Goal: Transaction & Acquisition: Purchase product/service

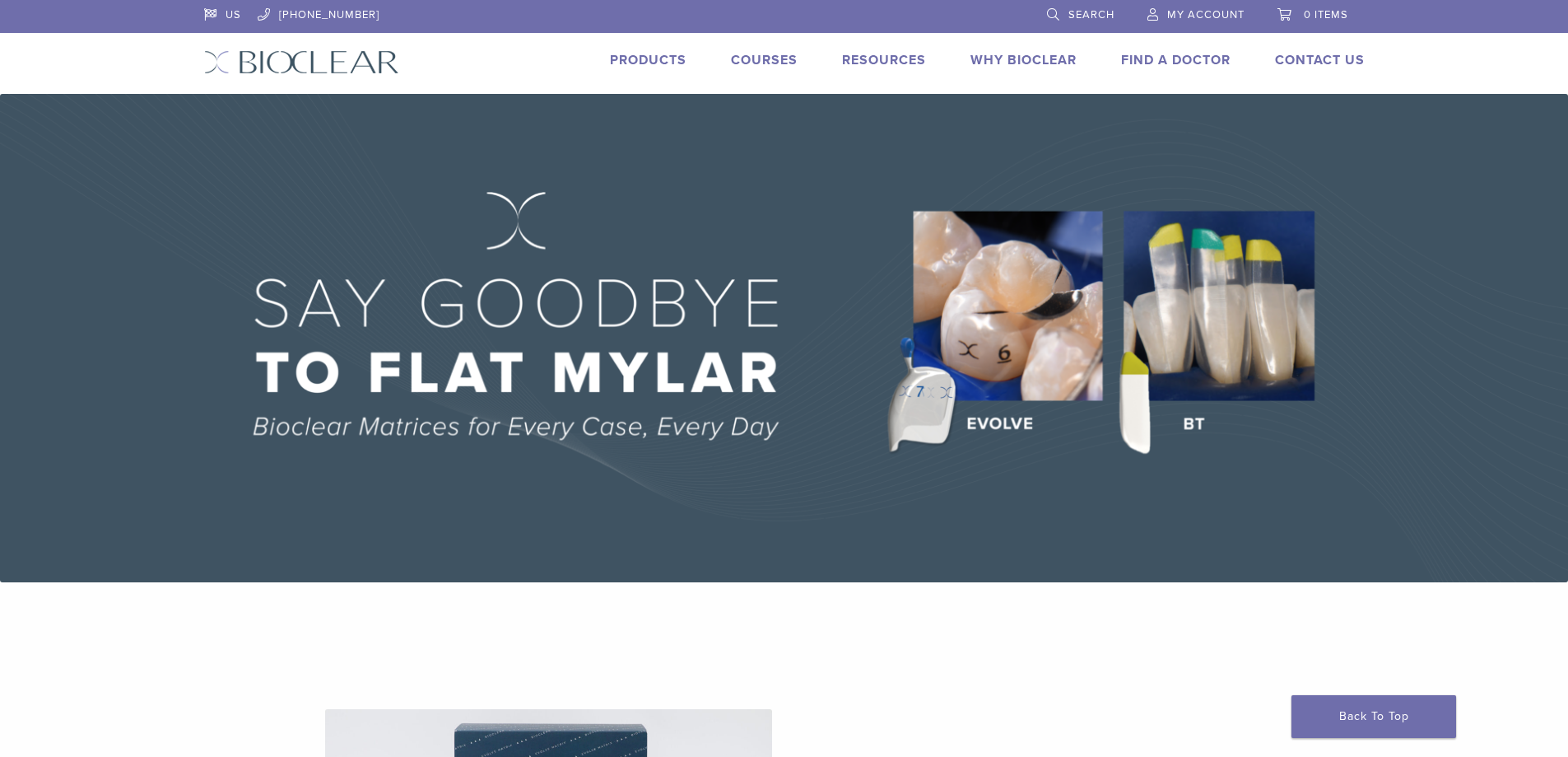
click at [653, 62] on link "Products" at bounding box center [648, 60] width 76 height 16
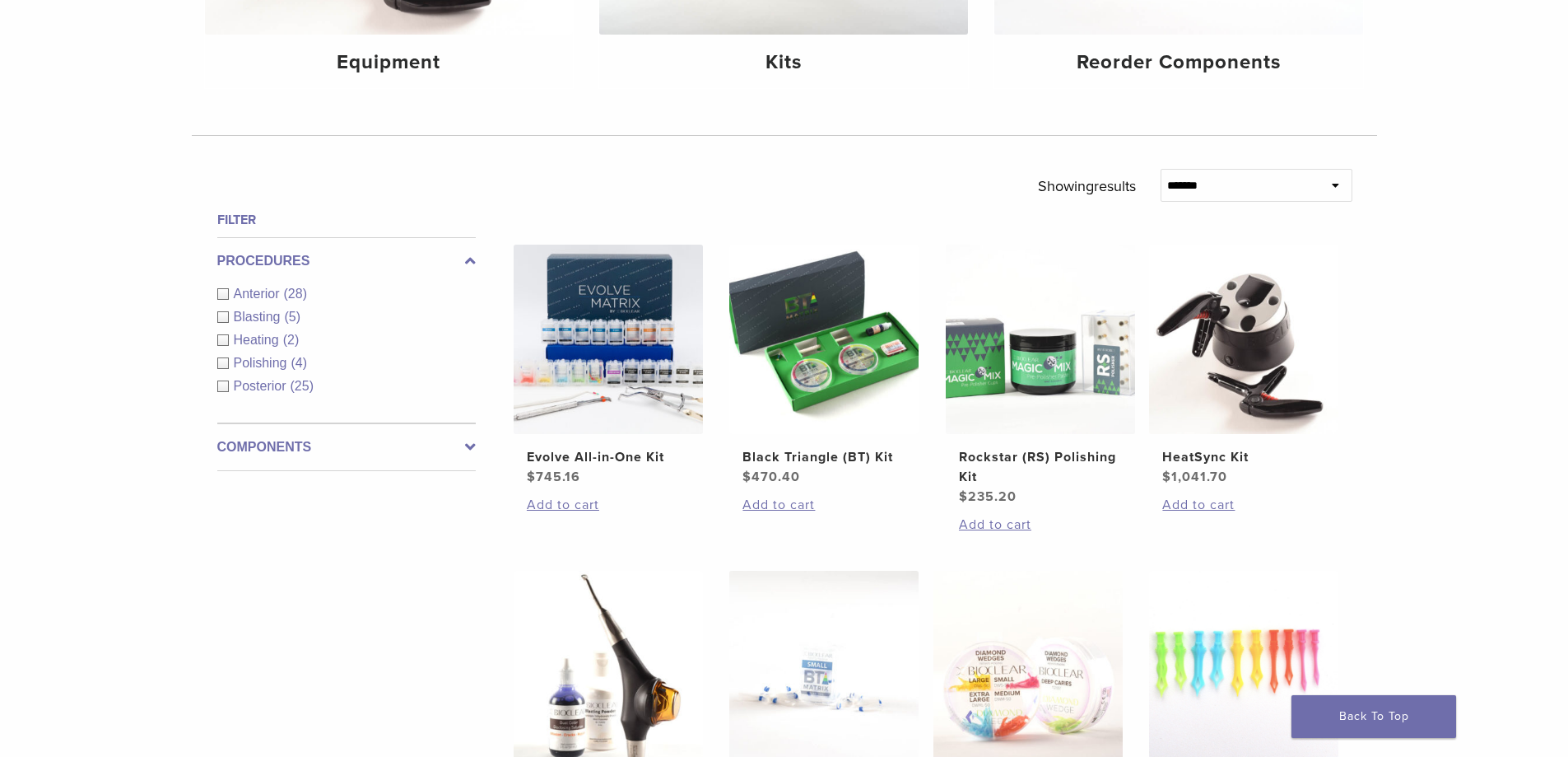
scroll to position [494, 0]
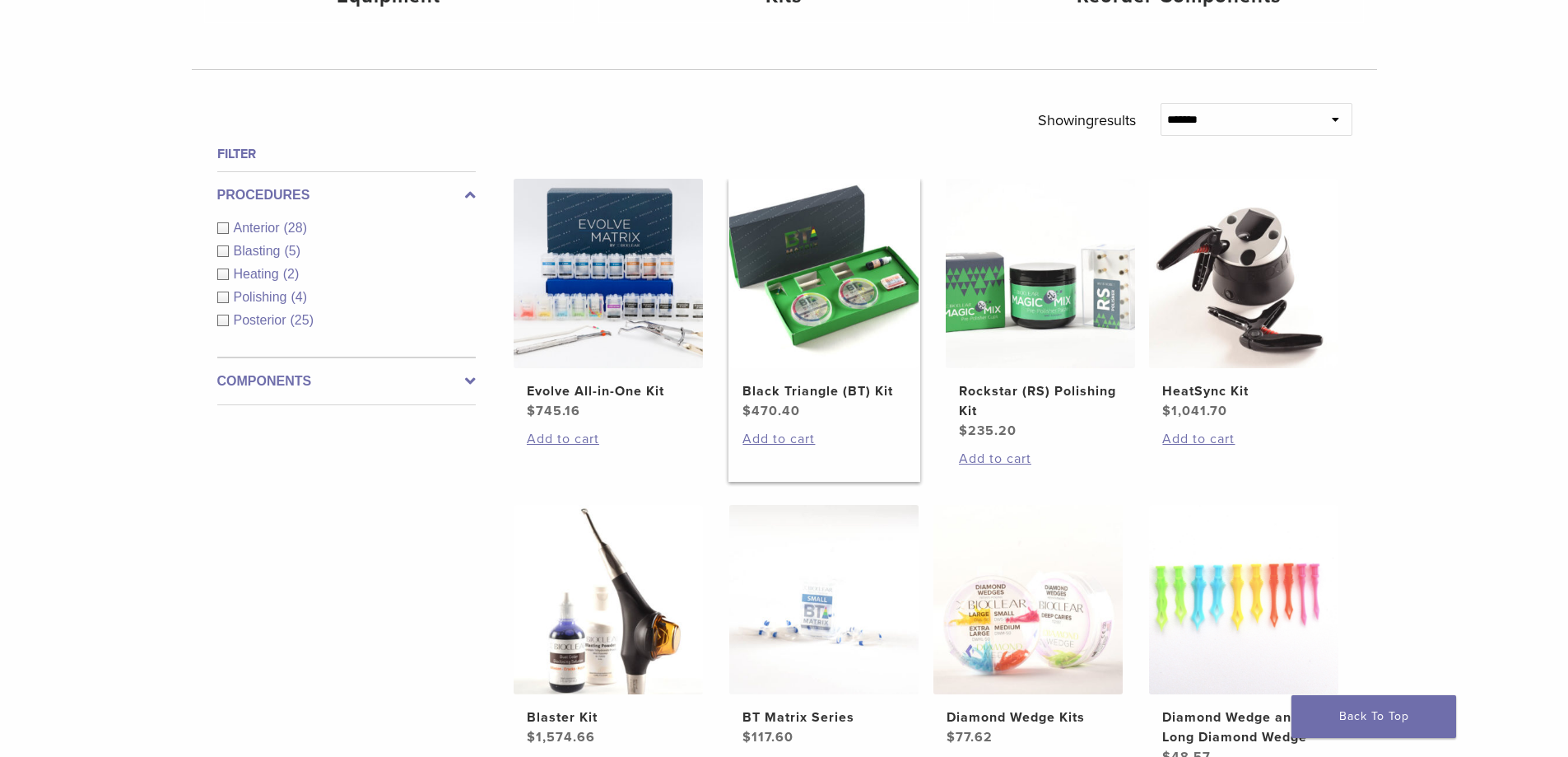
click at [831, 391] on h2 "Black Triangle (BT) Kit" at bounding box center [823, 391] width 163 height 20
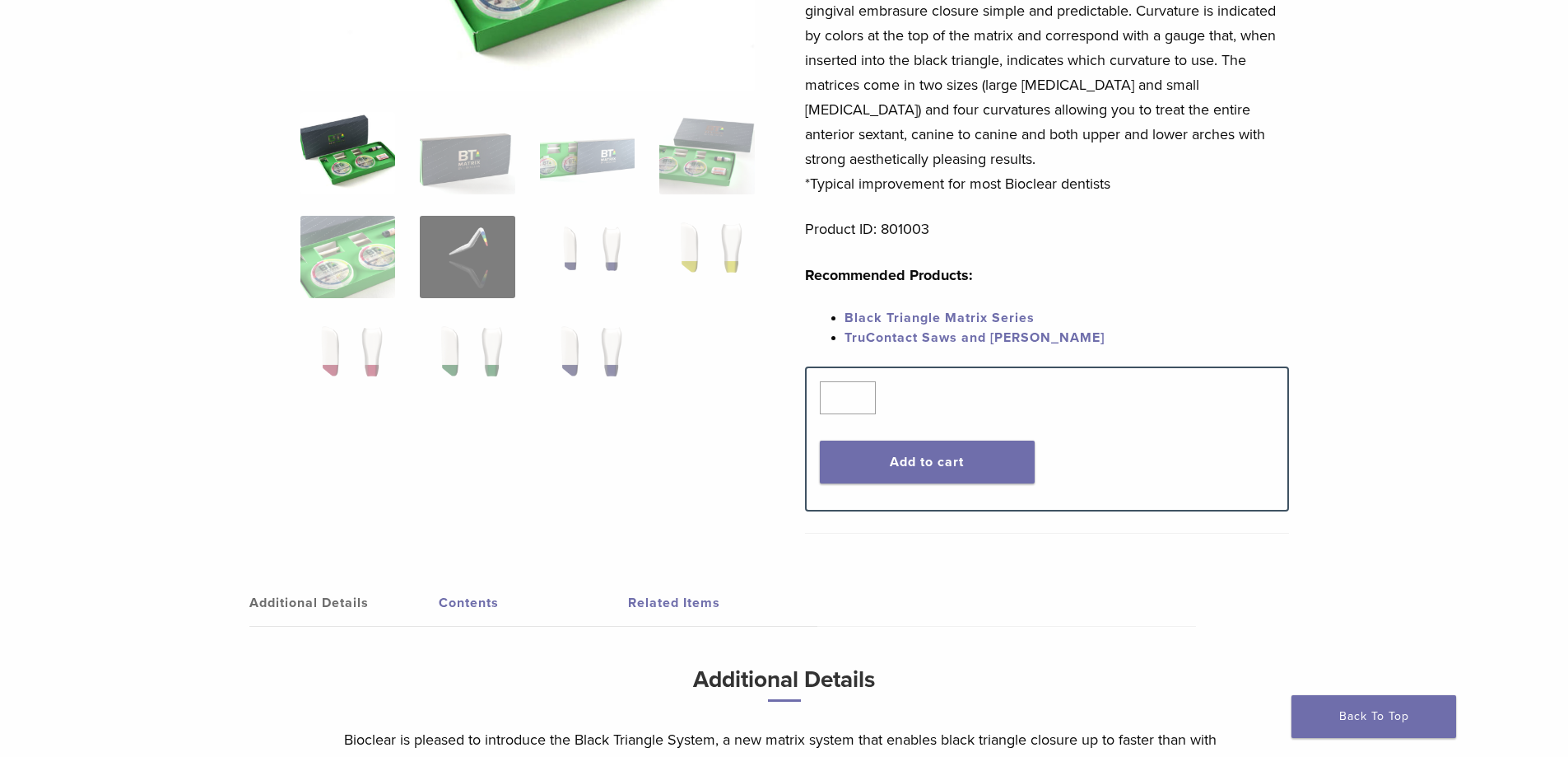
scroll to position [412, 0]
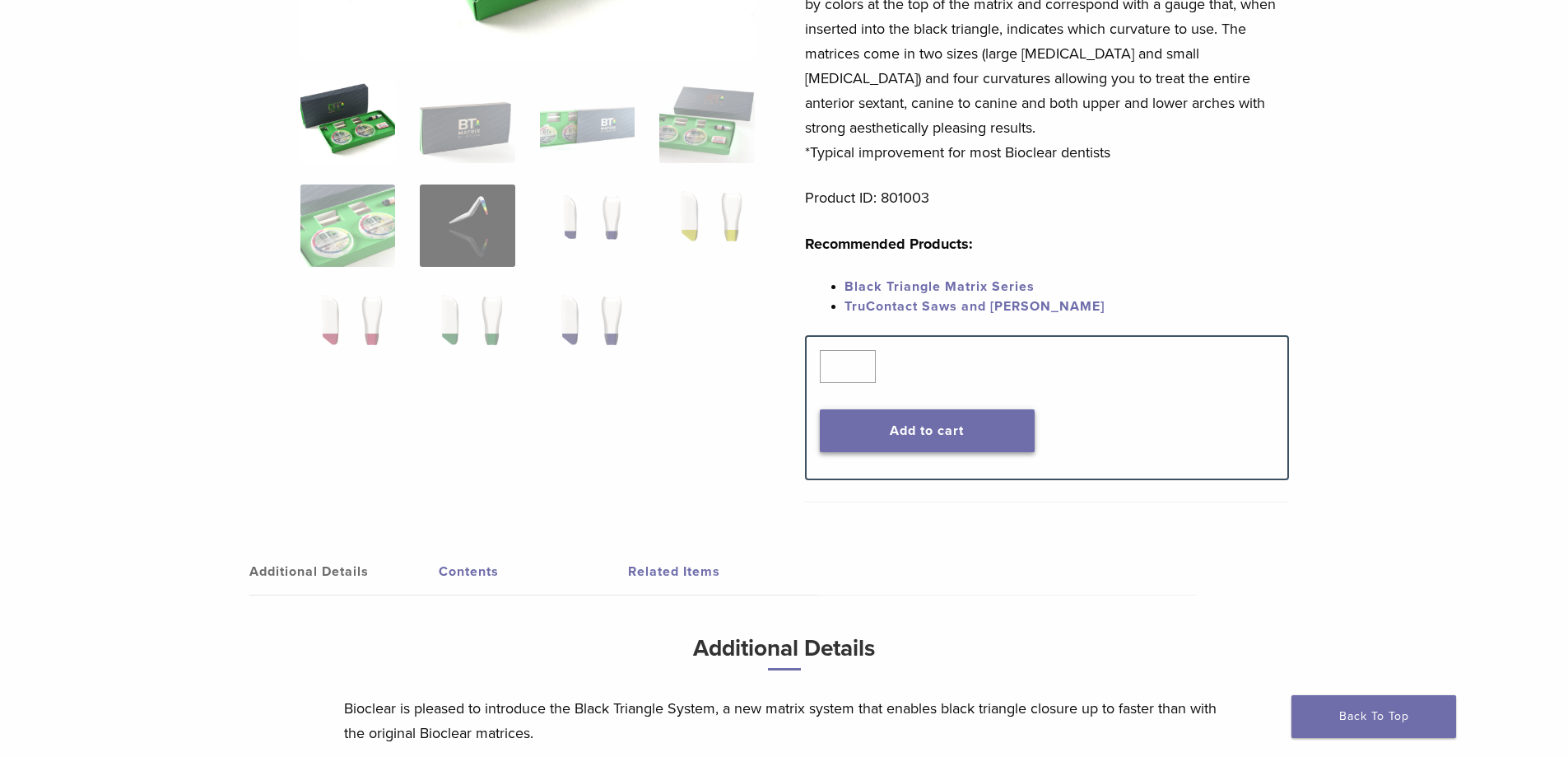
click at [932, 411] on button "Add to cart" at bounding box center [927, 430] width 215 height 42
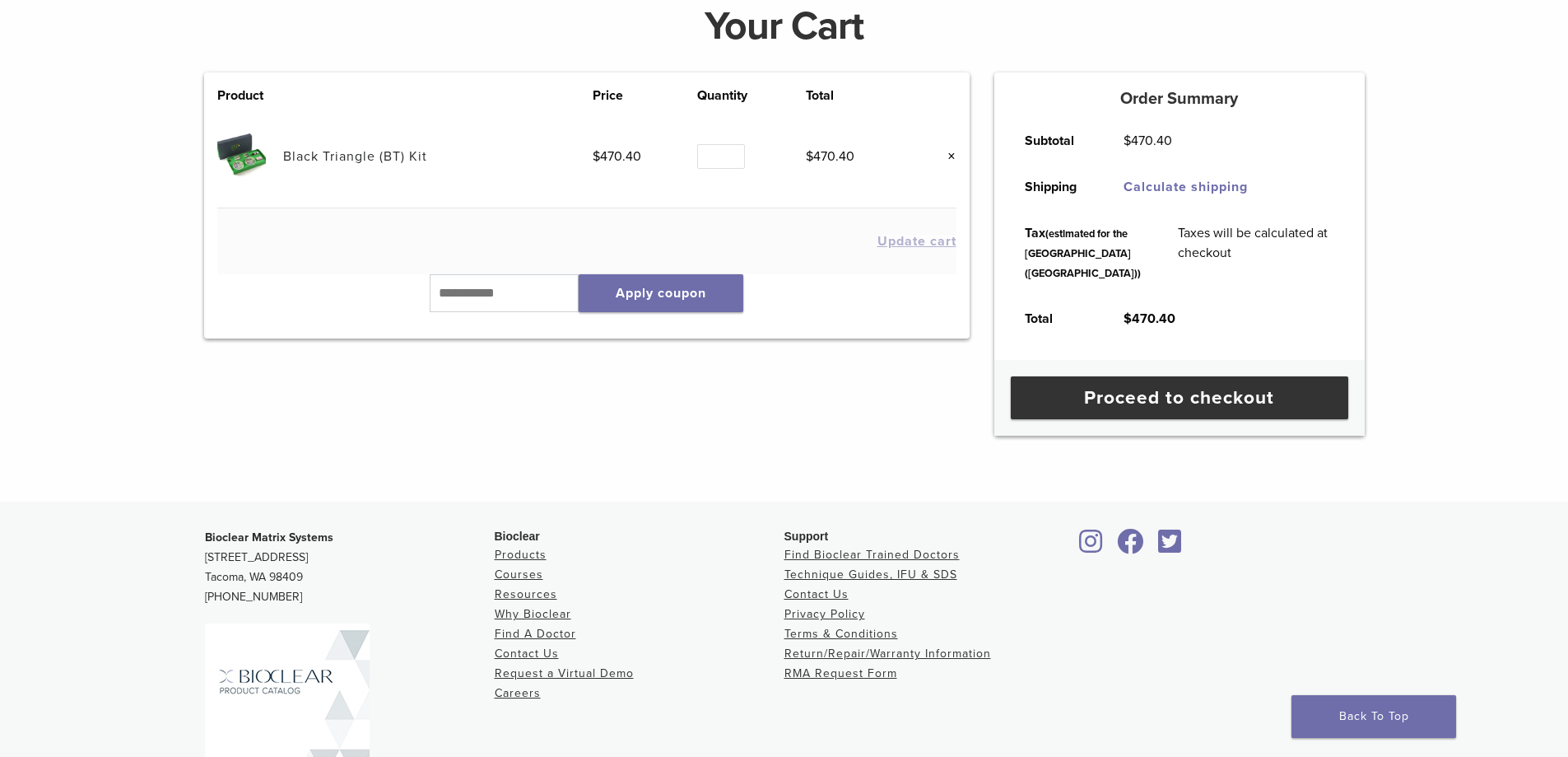
scroll to position [247, 0]
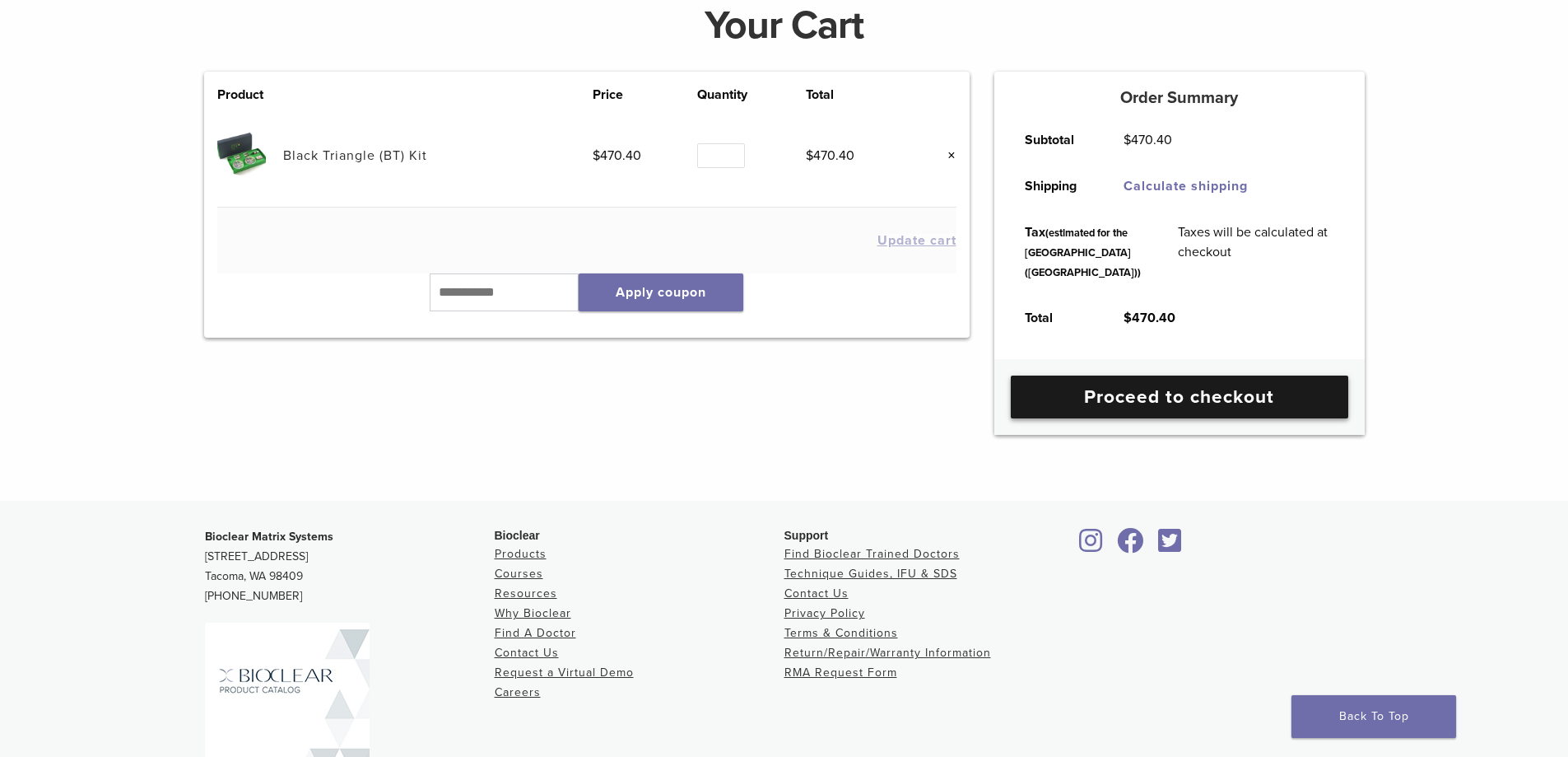
click at [1228, 418] on link "Proceed to checkout" at bounding box center [1179, 396] width 337 height 42
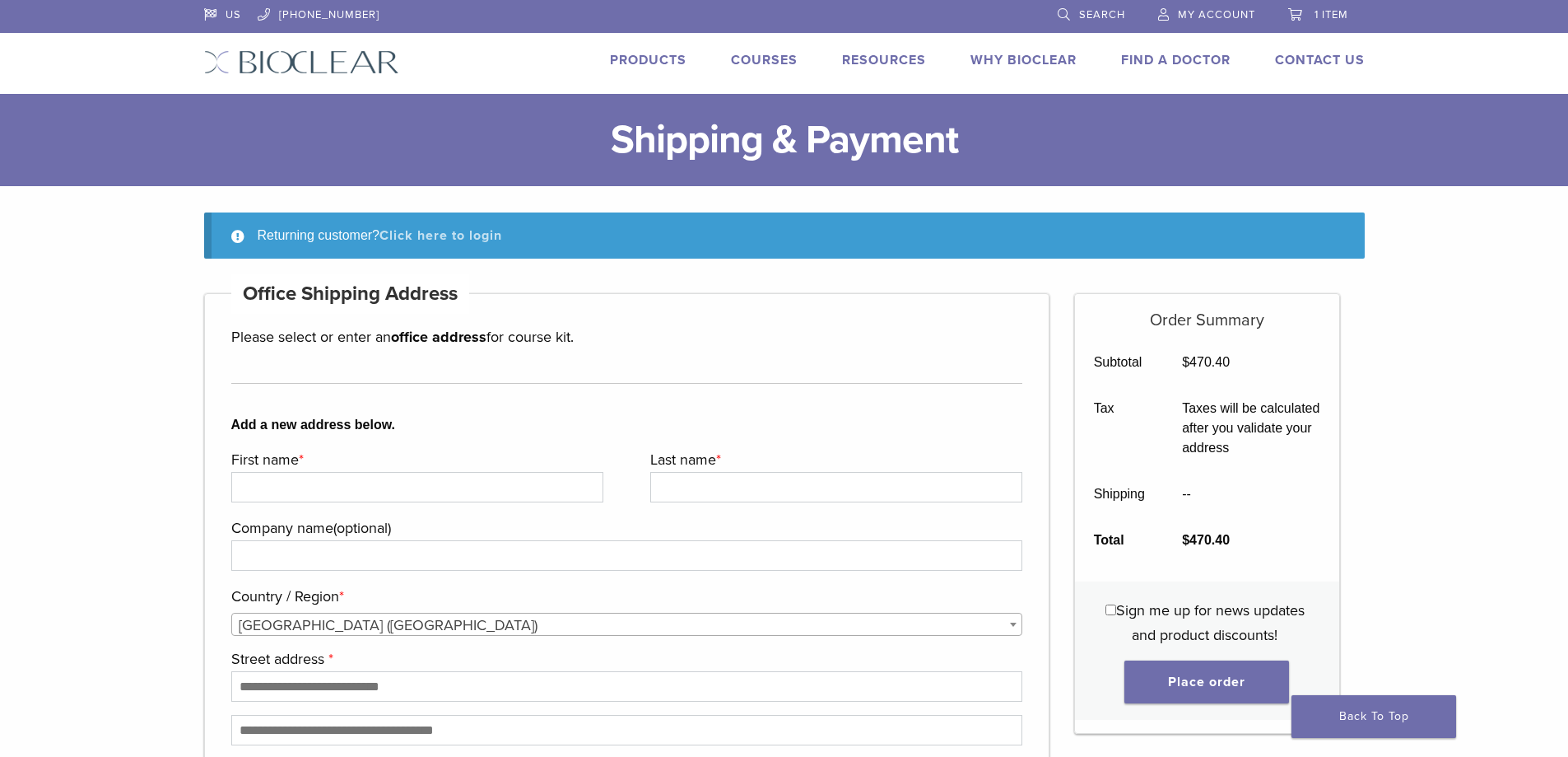
type input "**********"
click at [472, 231] on link "Click here to login" at bounding box center [440, 235] width 122 height 16
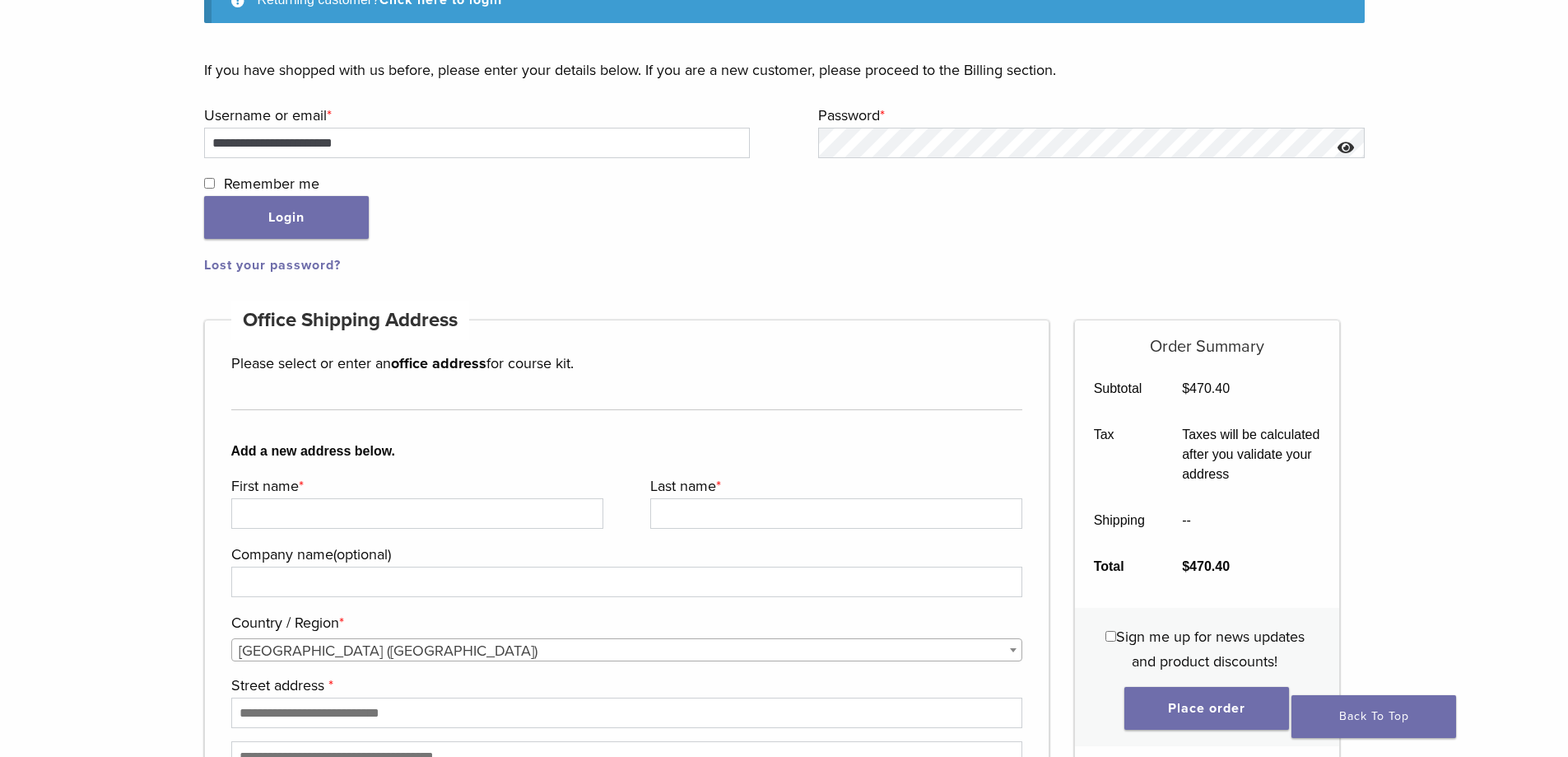
scroll to position [252, 0]
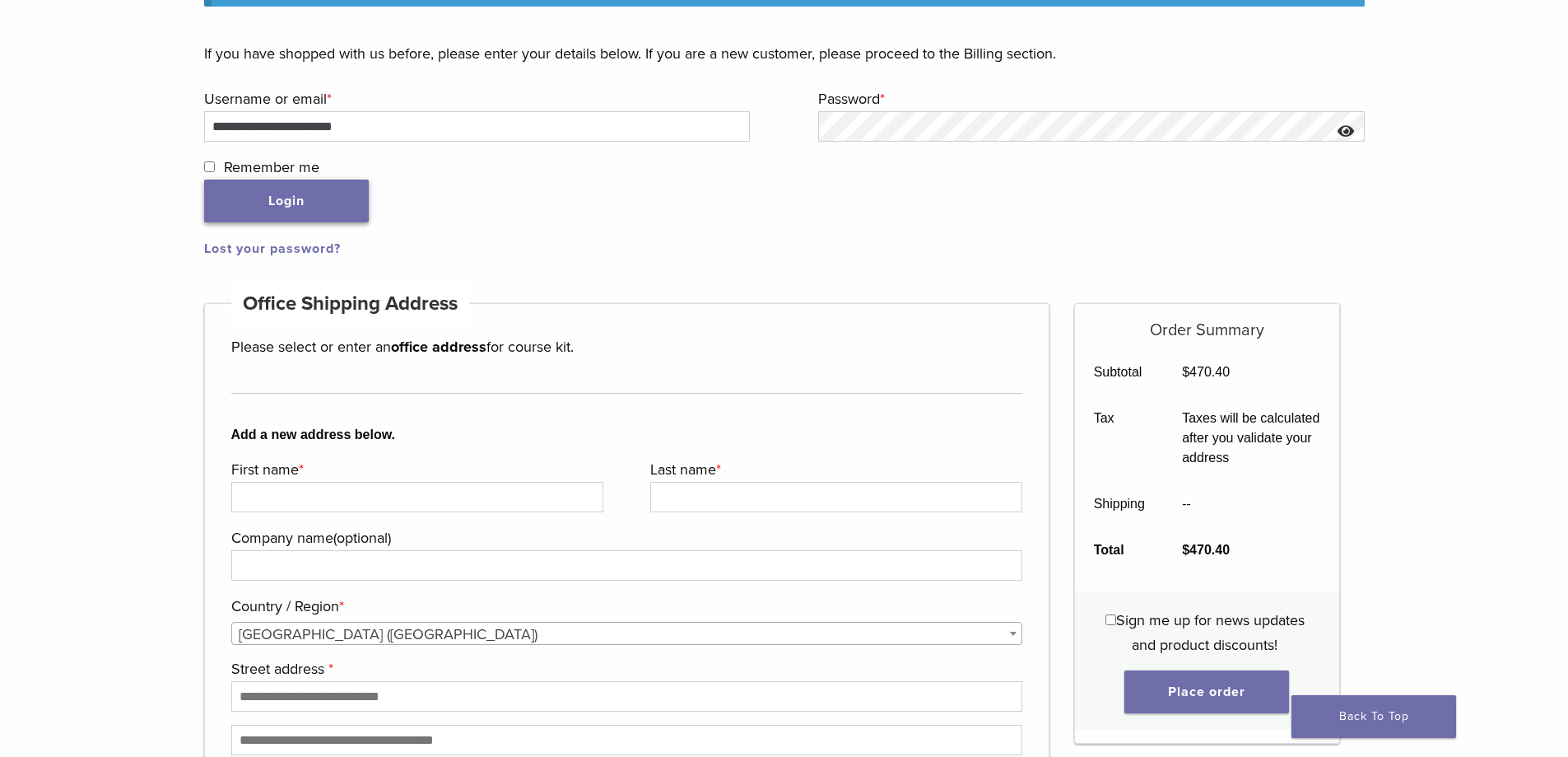
click at [326, 201] on button "Login" at bounding box center [286, 200] width 165 height 42
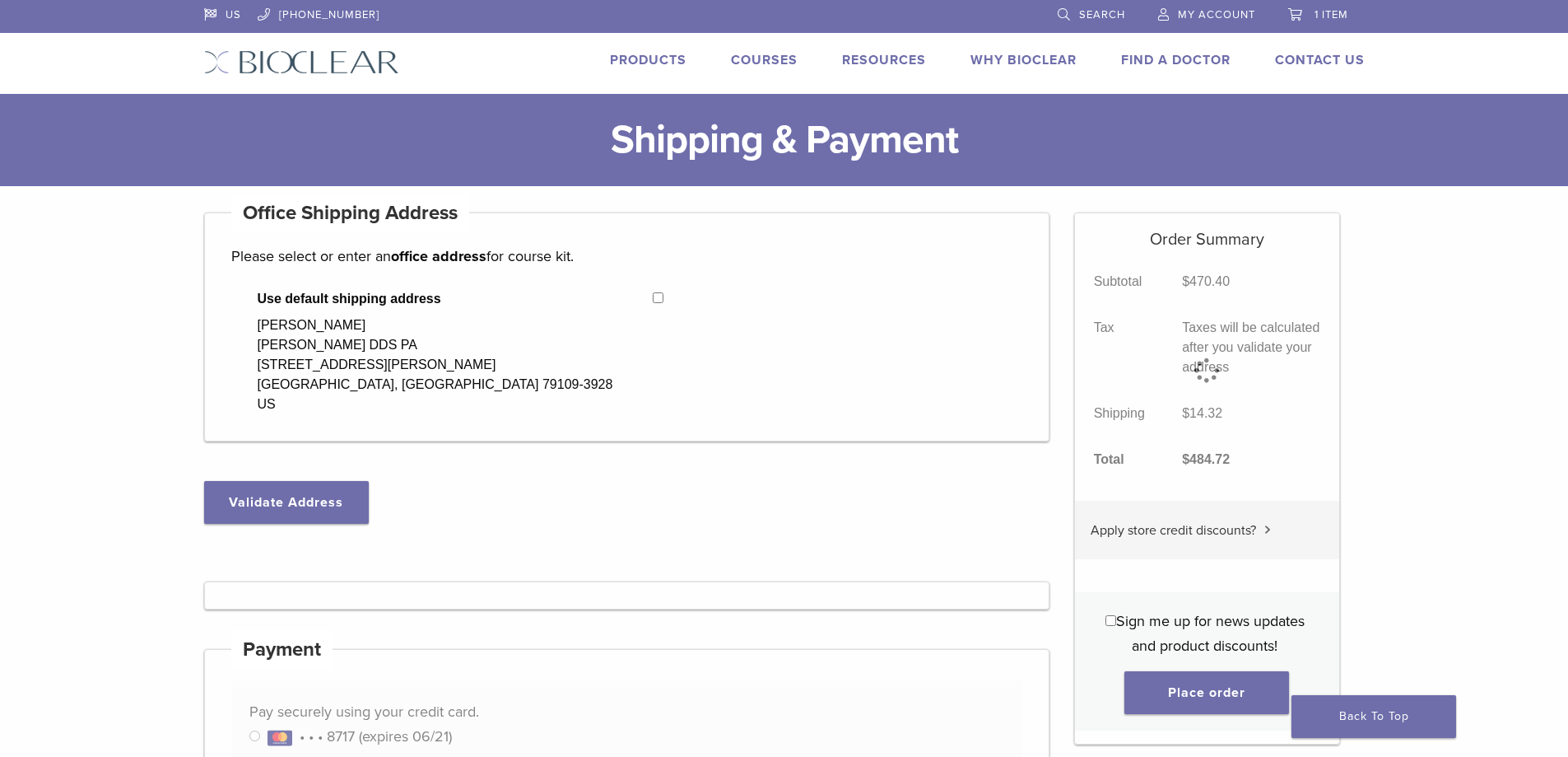
select select "**"
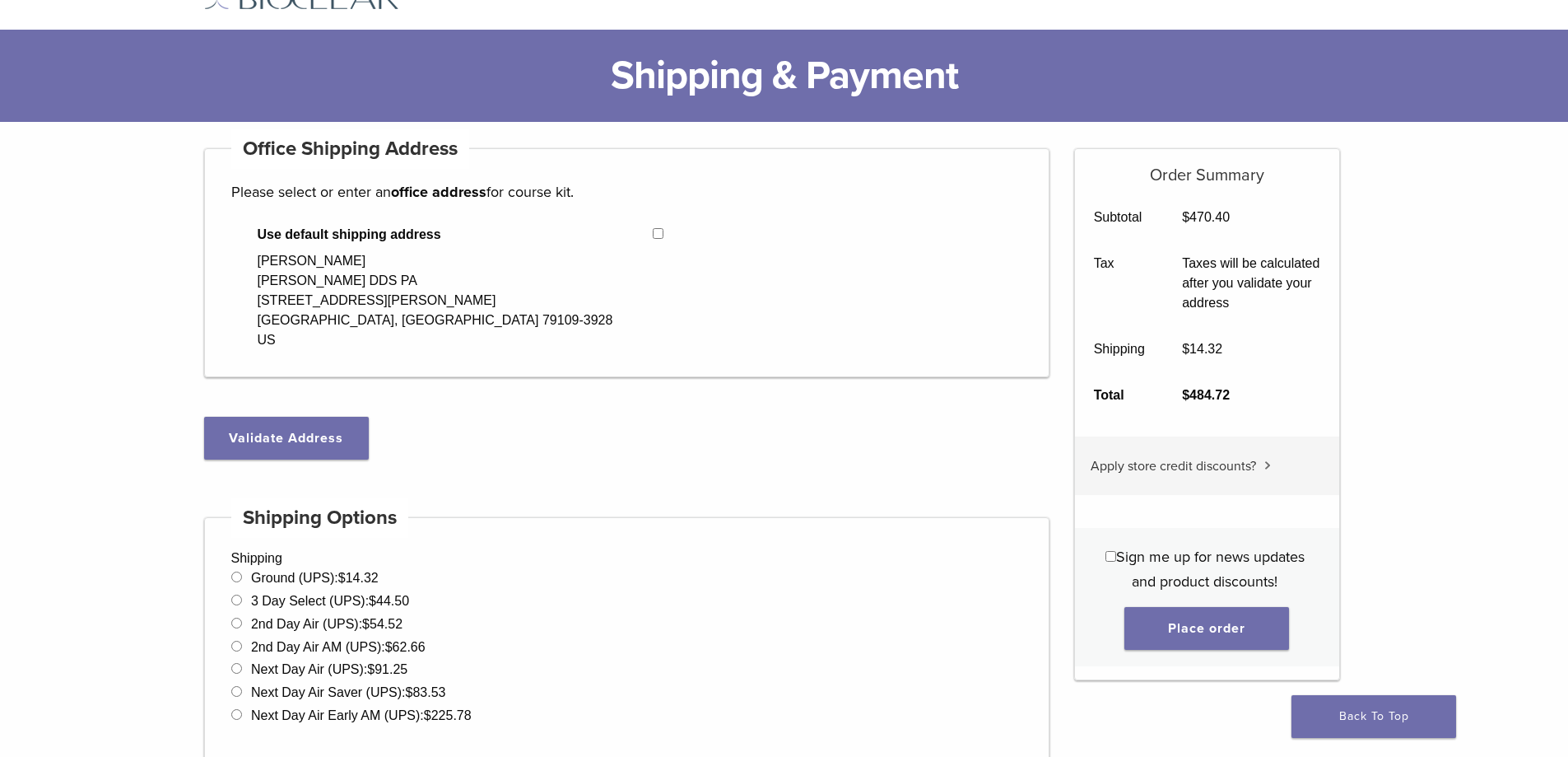
scroll to position [82, 0]
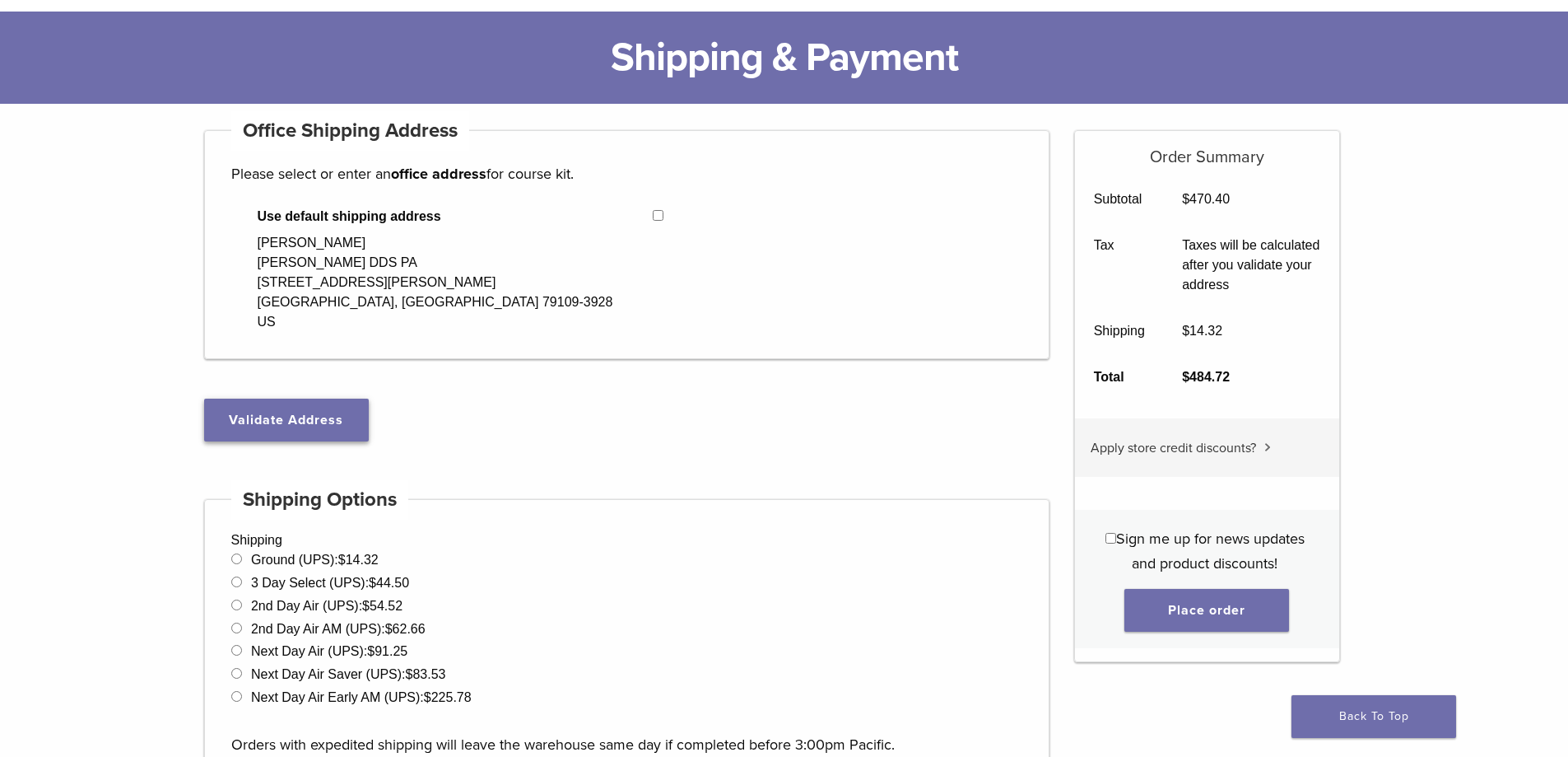
click at [322, 421] on button "Validate Address" at bounding box center [286, 420] width 165 height 42
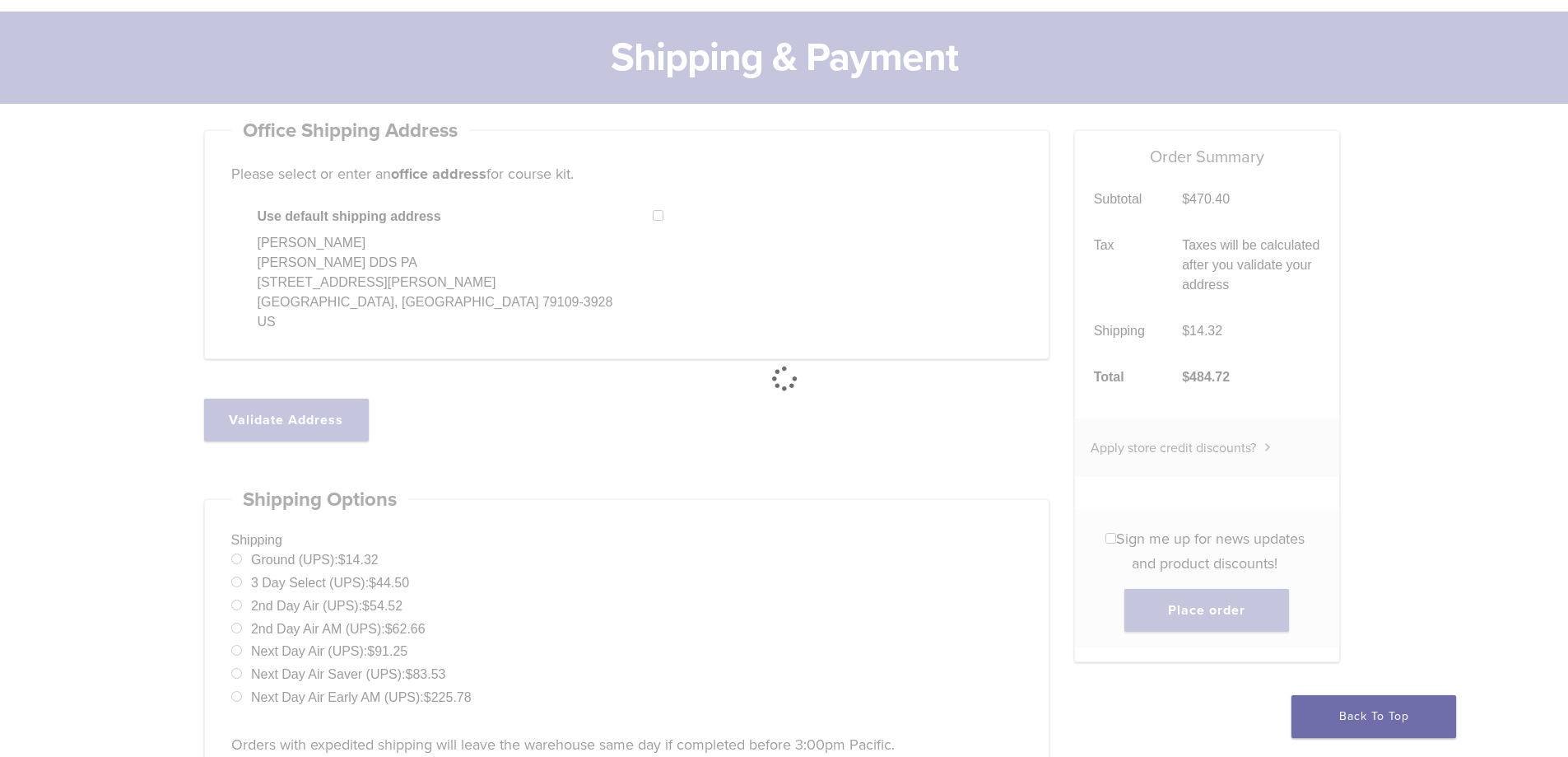
select select "**"
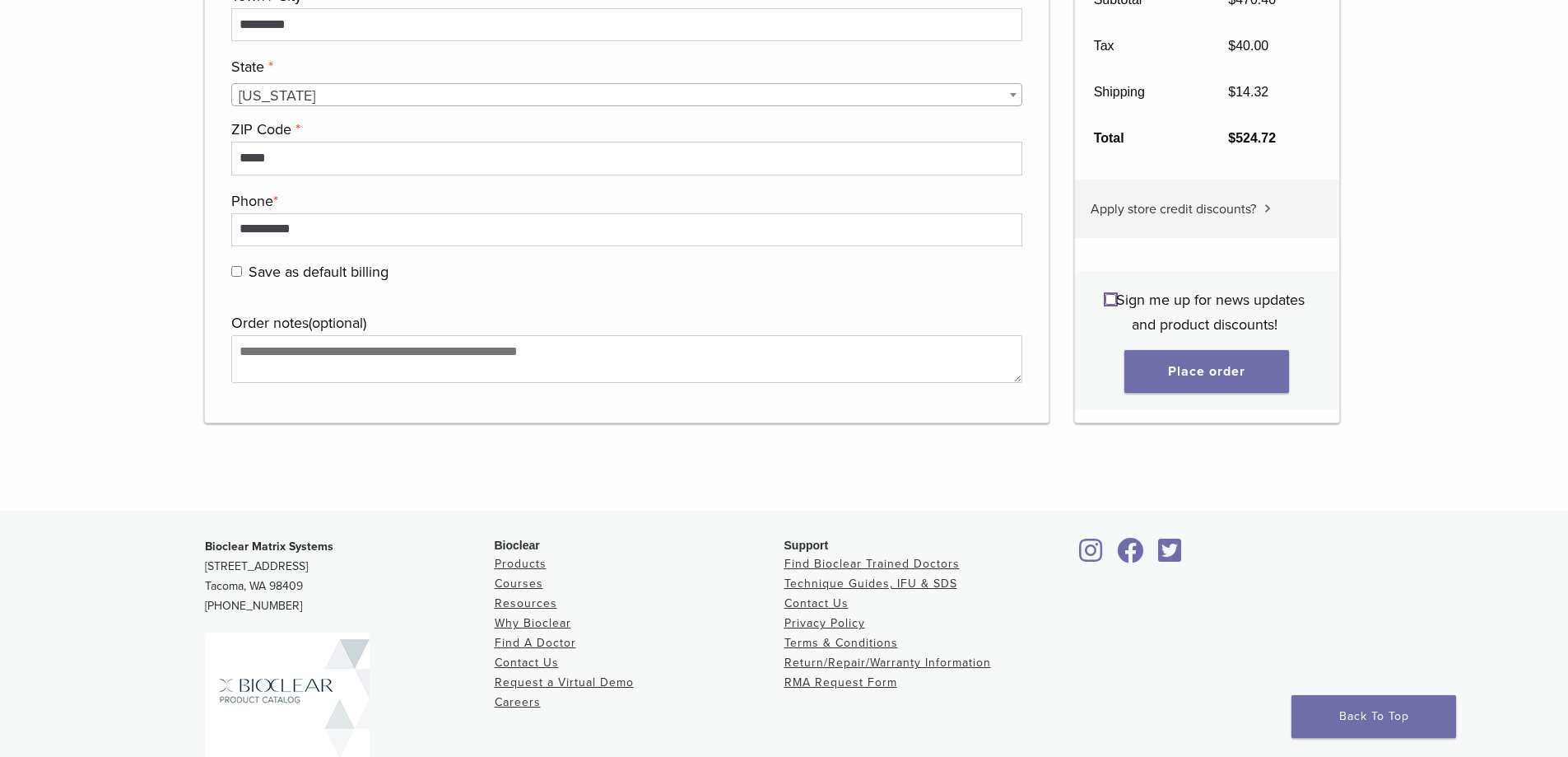
scroll to position [1070, 0]
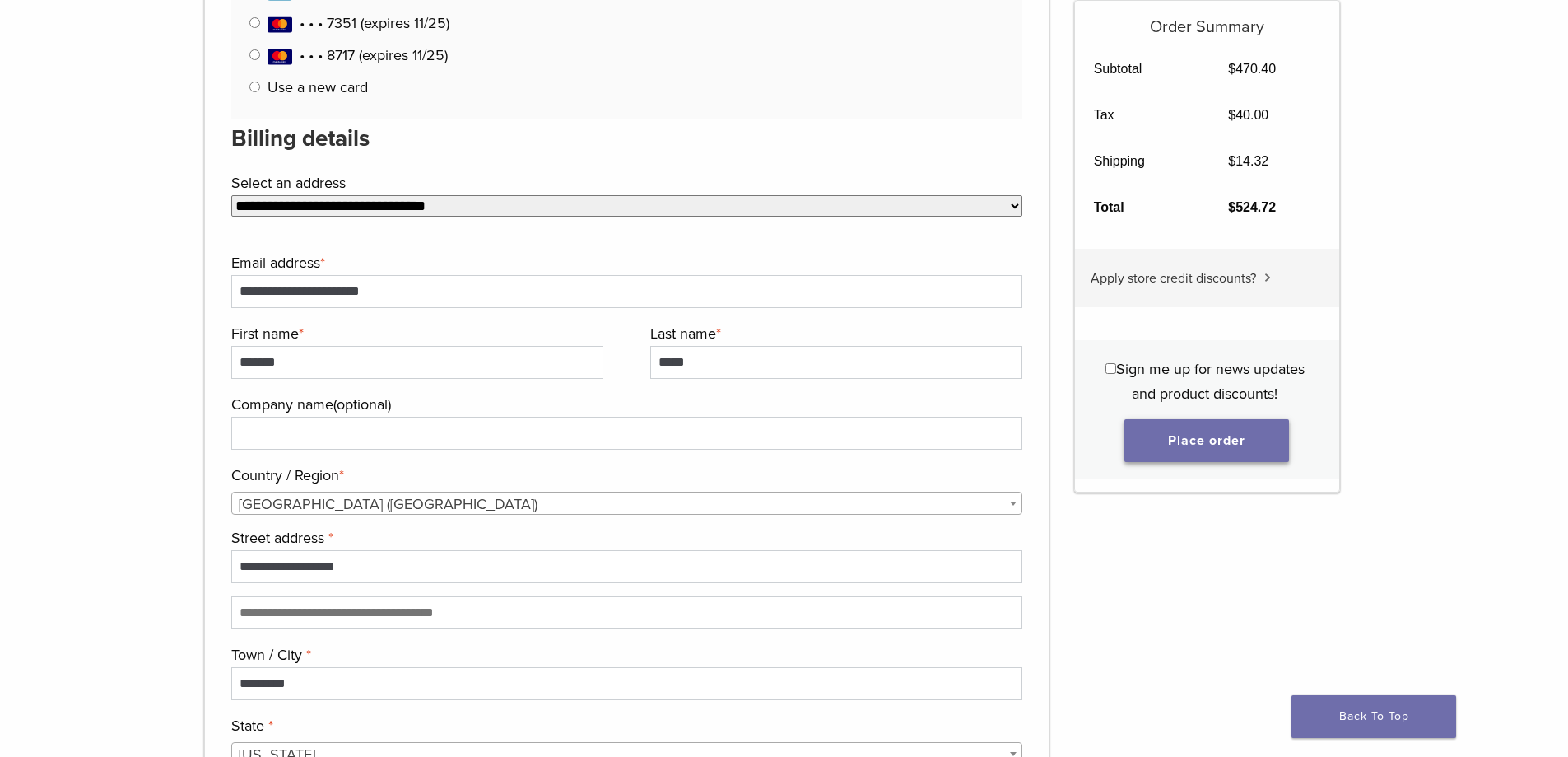
click at [1228, 449] on button "Place order" at bounding box center [1207, 440] width 165 height 42
